Goal: Information Seeking & Learning: Learn about a topic

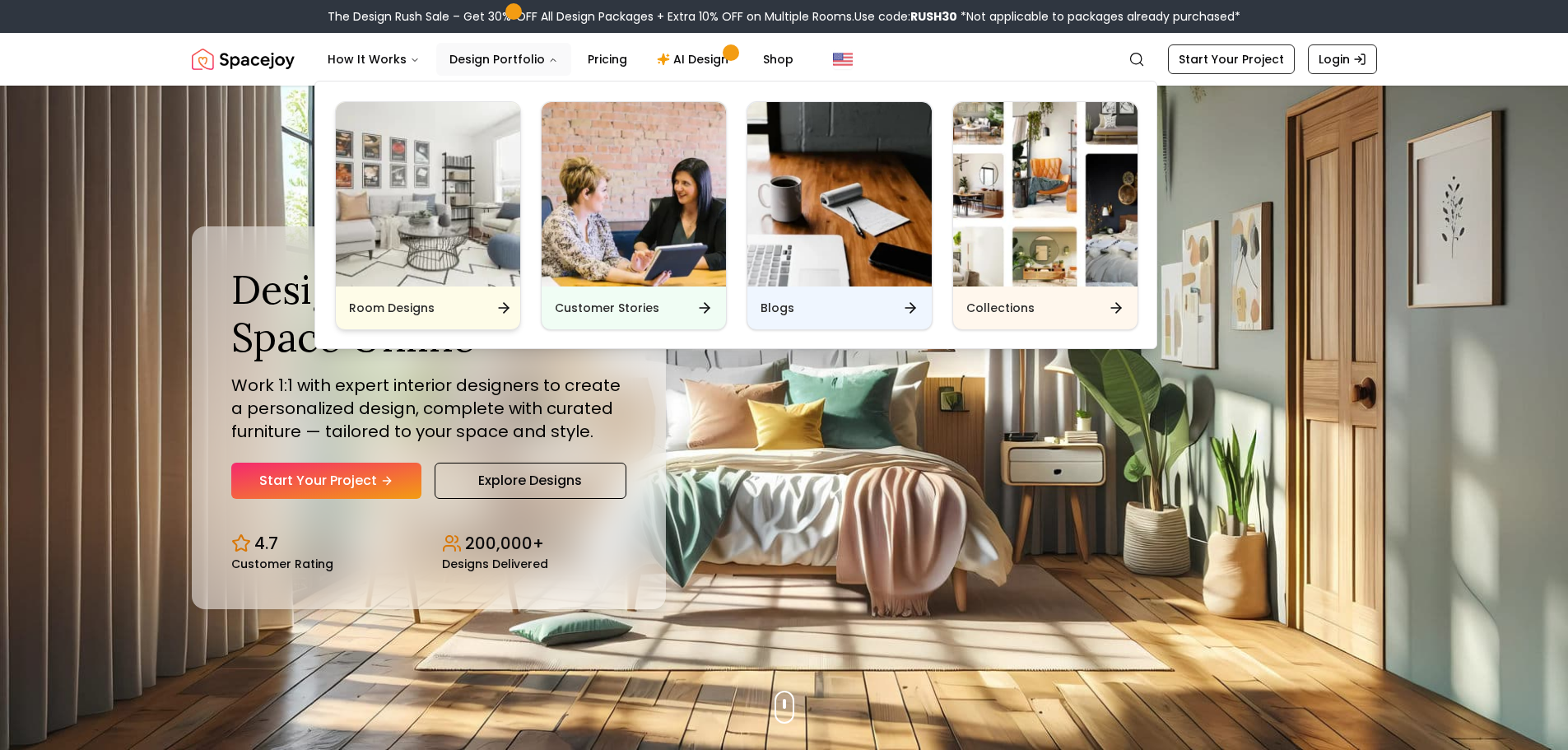
click at [443, 243] on img "Main" at bounding box center [428, 194] width 184 height 184
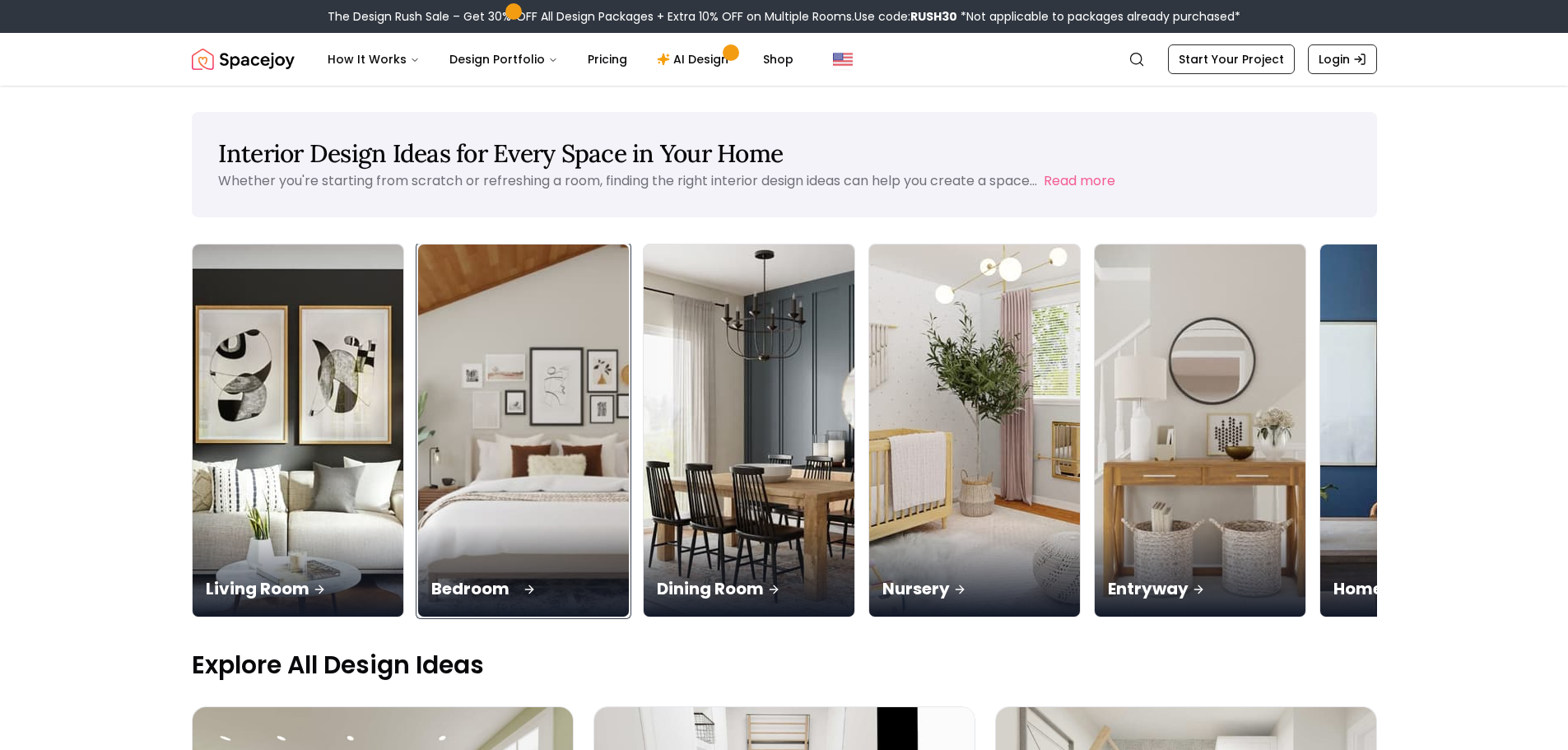
click at [564, 373] on img at bounding box center [523, 431] width 221 height 391
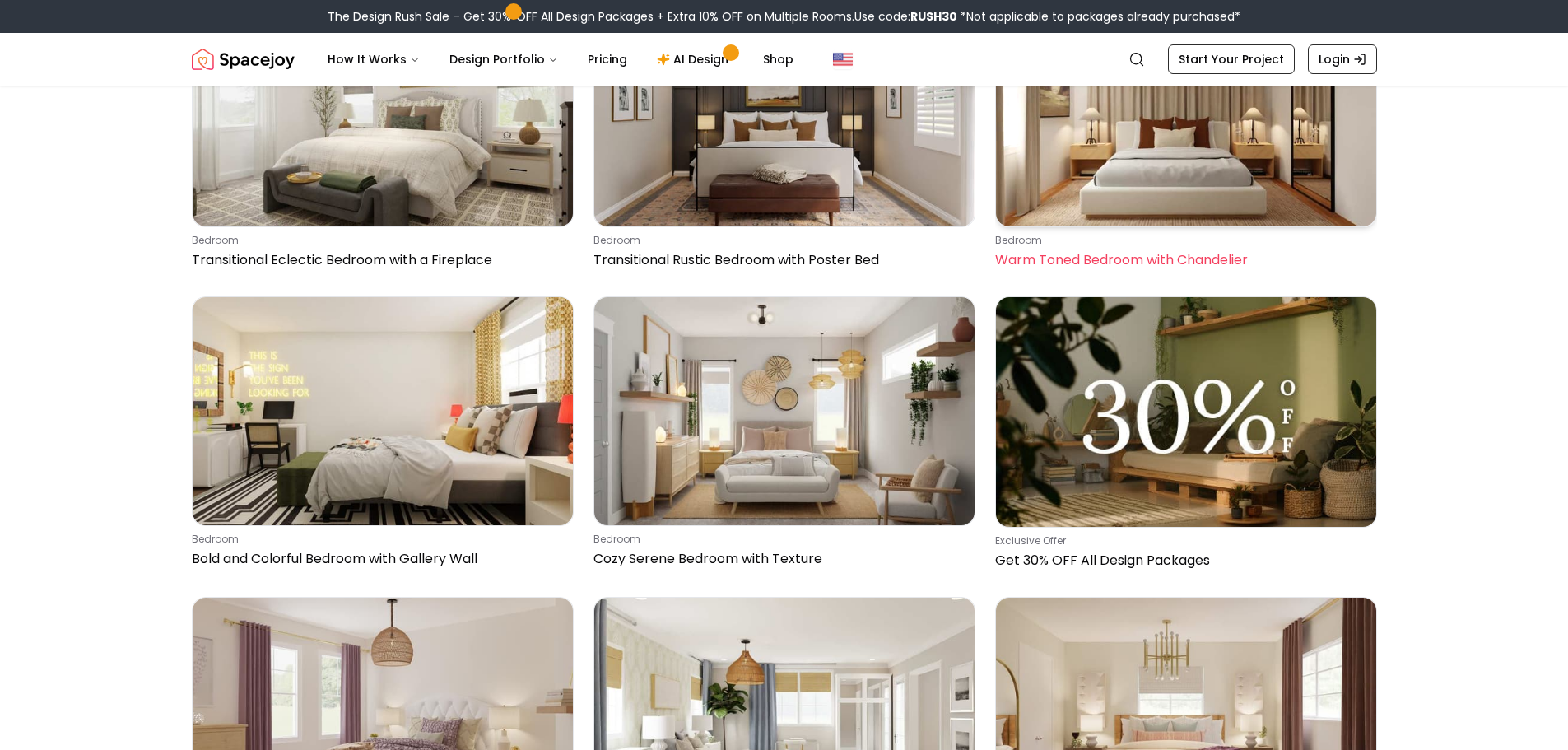
scroll to position [6501, 0]
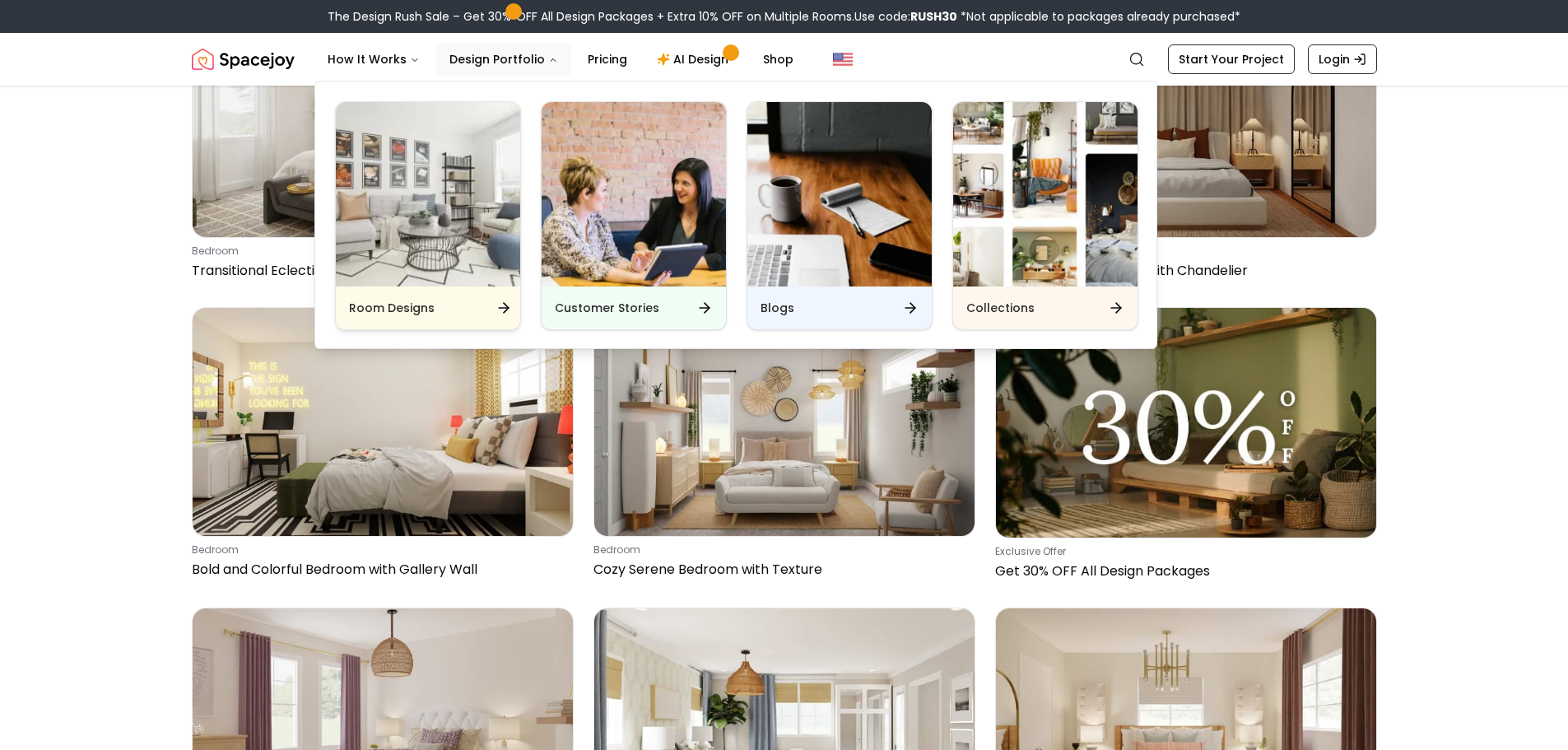
click at [397, 308] on h6 "Room Designs" at bounding box center [392, 308] width 86 height 17
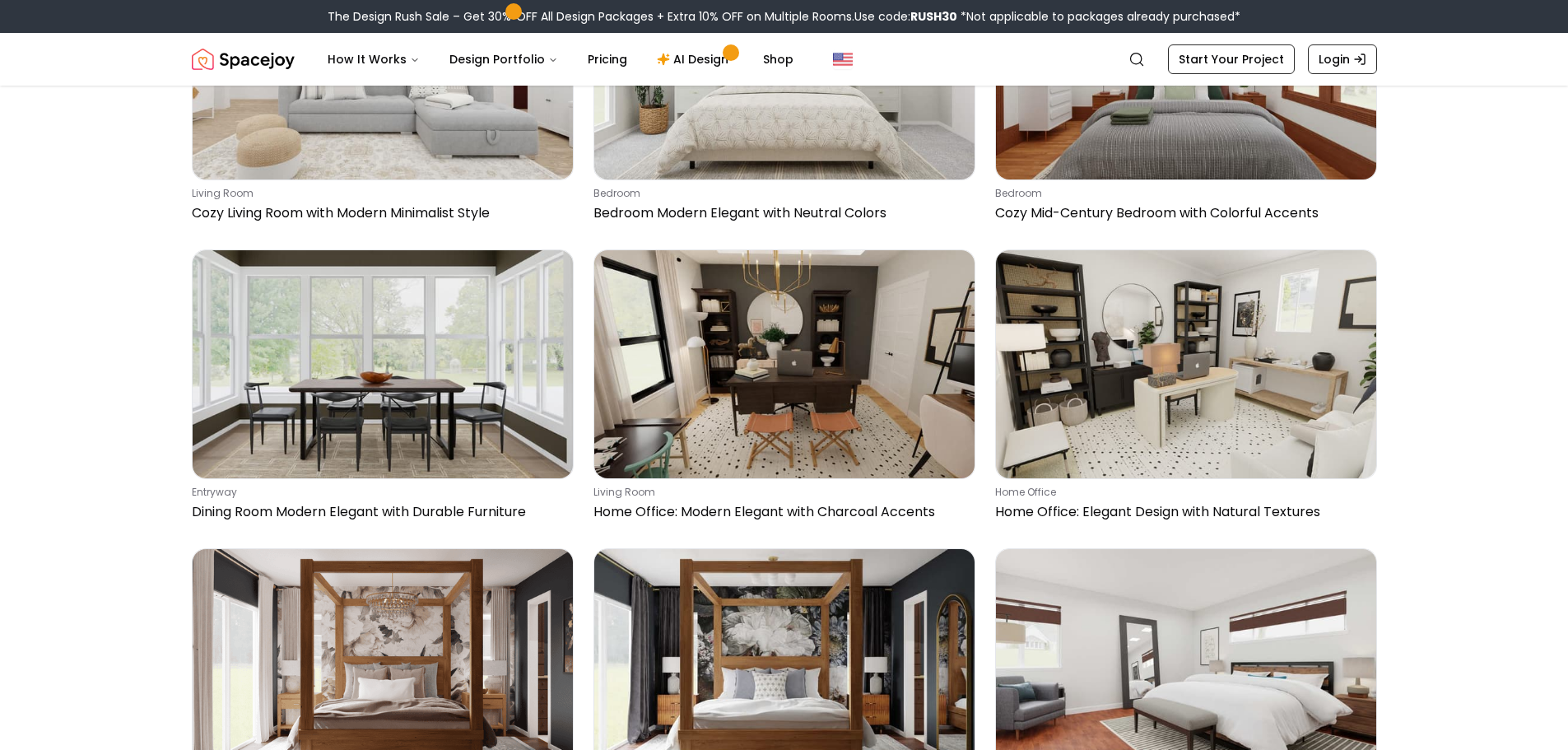
scroll to position [2057, 0]
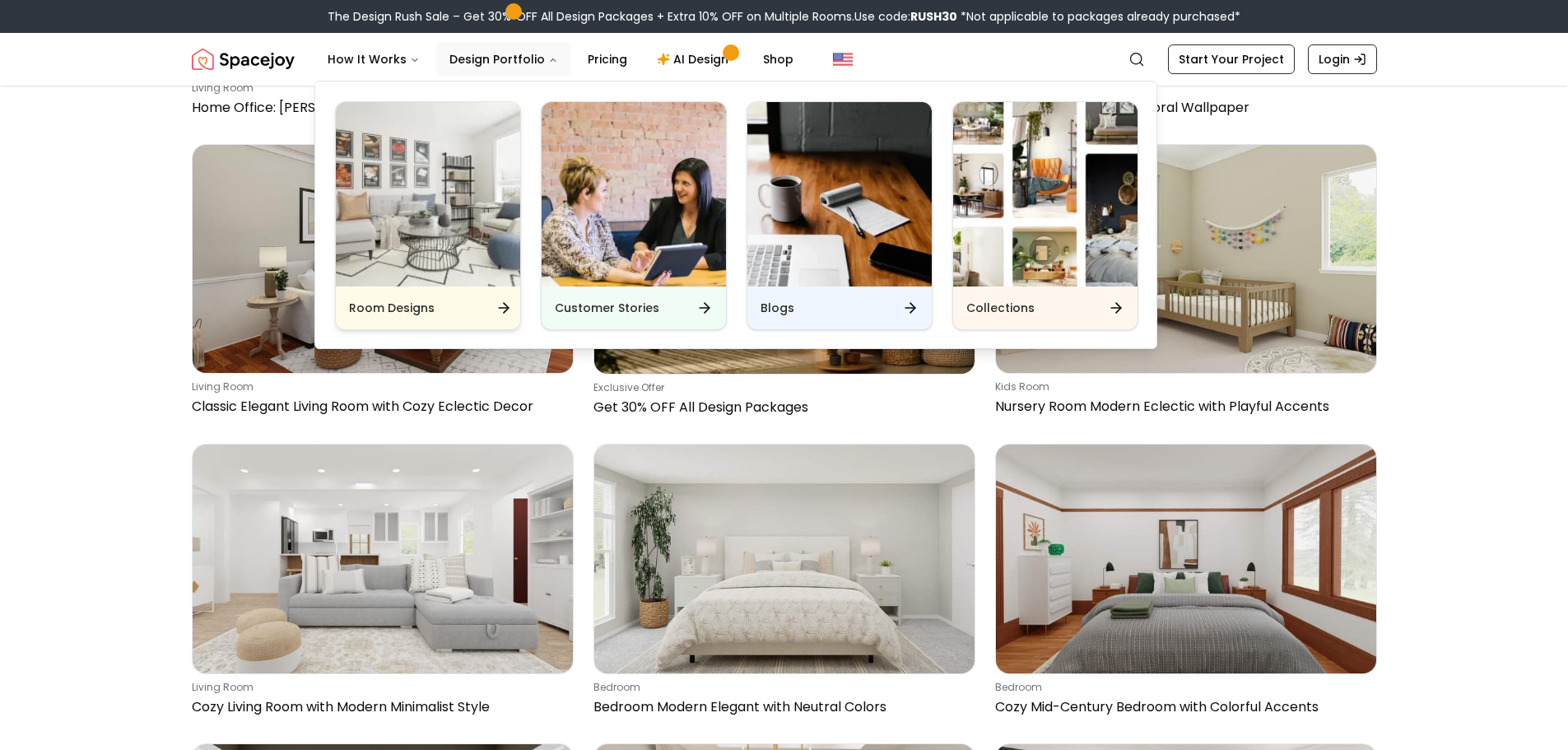
drag, startPoint x: 411, startPoint y: 177, endPoint x: 410, endPoint y: 219, distance: 42.0
click at [410, 205] on div "Room Designs Customer Stories Blogs Collections" at bounding box center [736, 216] width 842 height 268
click at [422, 302] on h6 "Room Designs" at bounding box center [392, 308] width 86 height 17
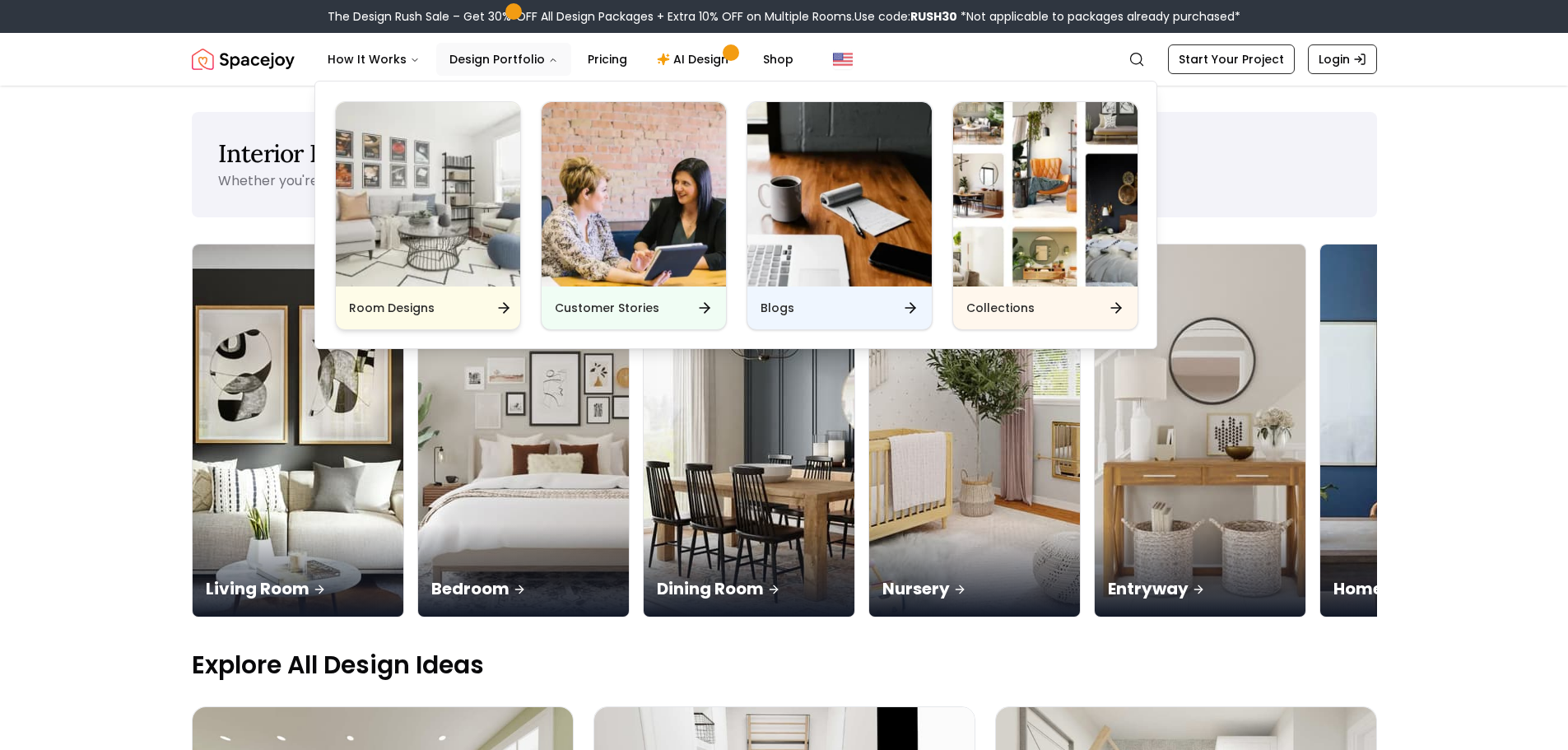
click at [461, 298] on div "Room Designs" at bounding box center [428, 308] width 184 height 43
click at [409, 310] on h6 "Room Designs" at bounding box center [392, 308] width 86 height 17
click at [436, 275] on img "Main" at bounding box center [428, 194] width 184 height 184
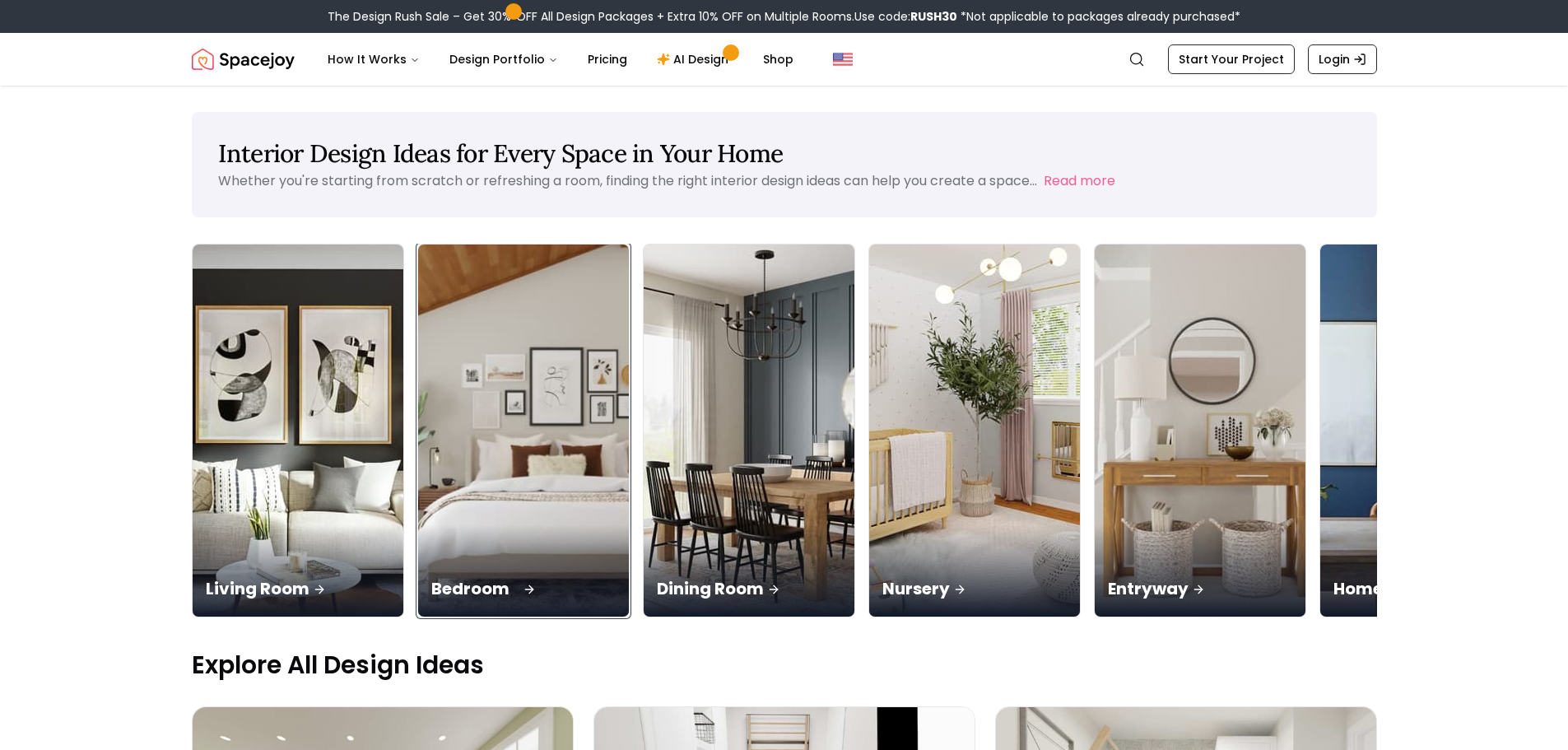
click at [474, 515] on img at bounding box center [523, 431] width 221 height 391
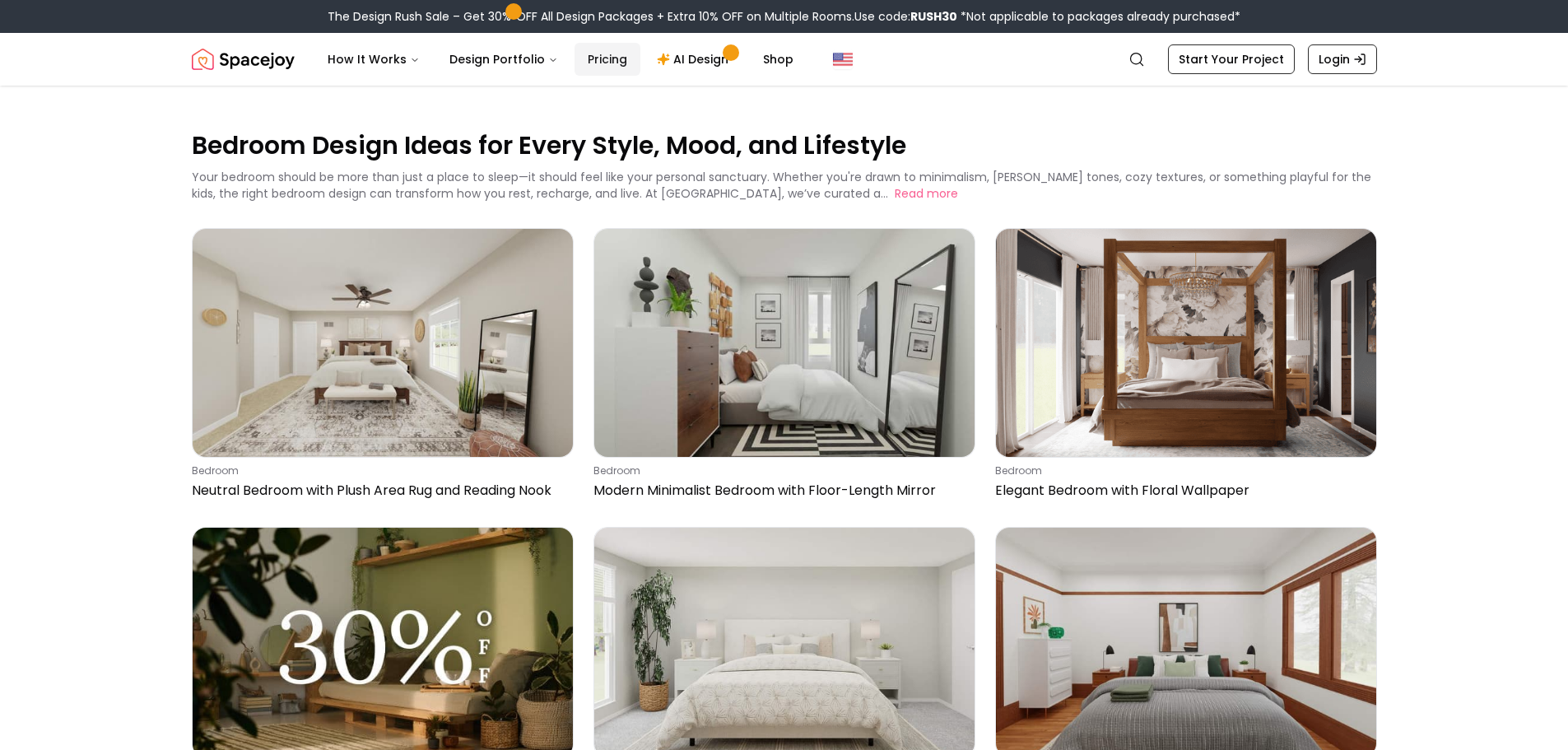
click at [601, 60] on link "Pricing" at bounding box center [607, 59] width 66 height 33
